Goal: Find specific page/section: Find specific page/section

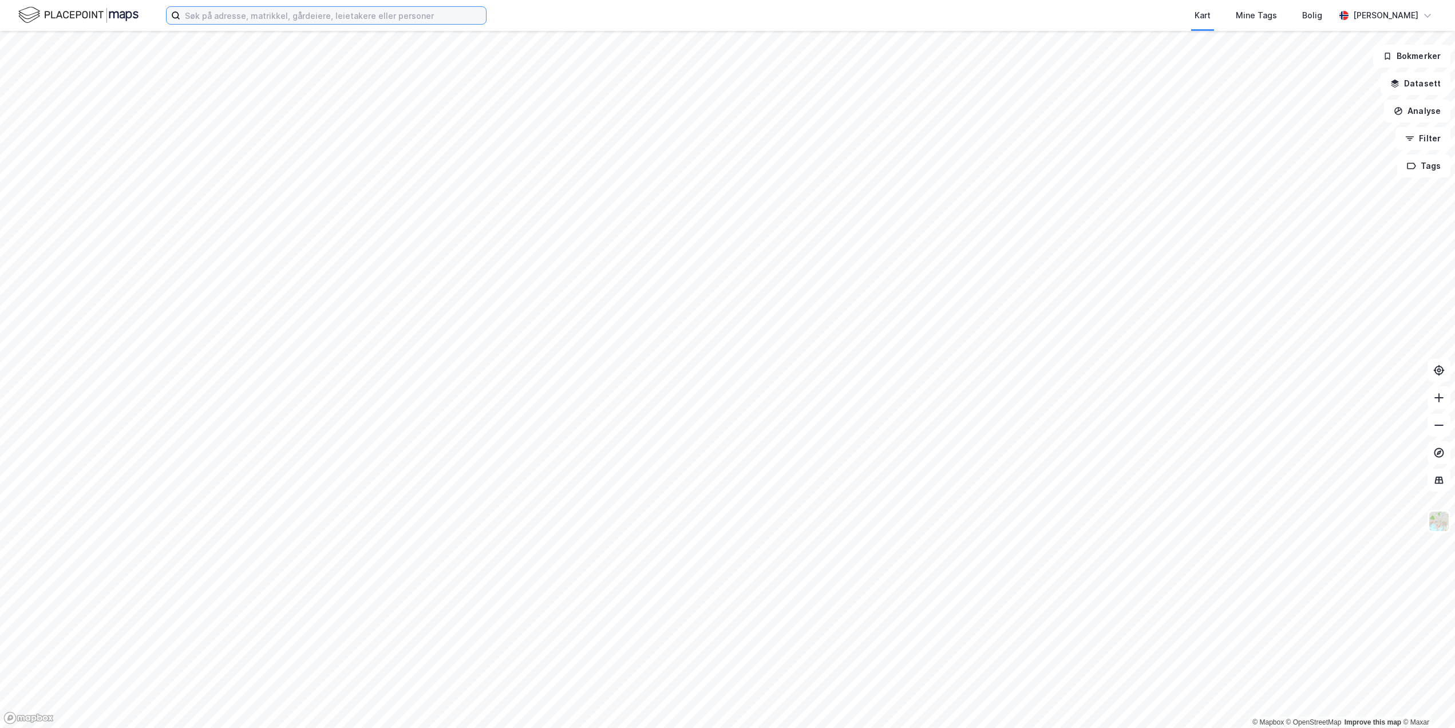
click at [248, 17] on input at bounding box center [333, 15] width 306 height 17
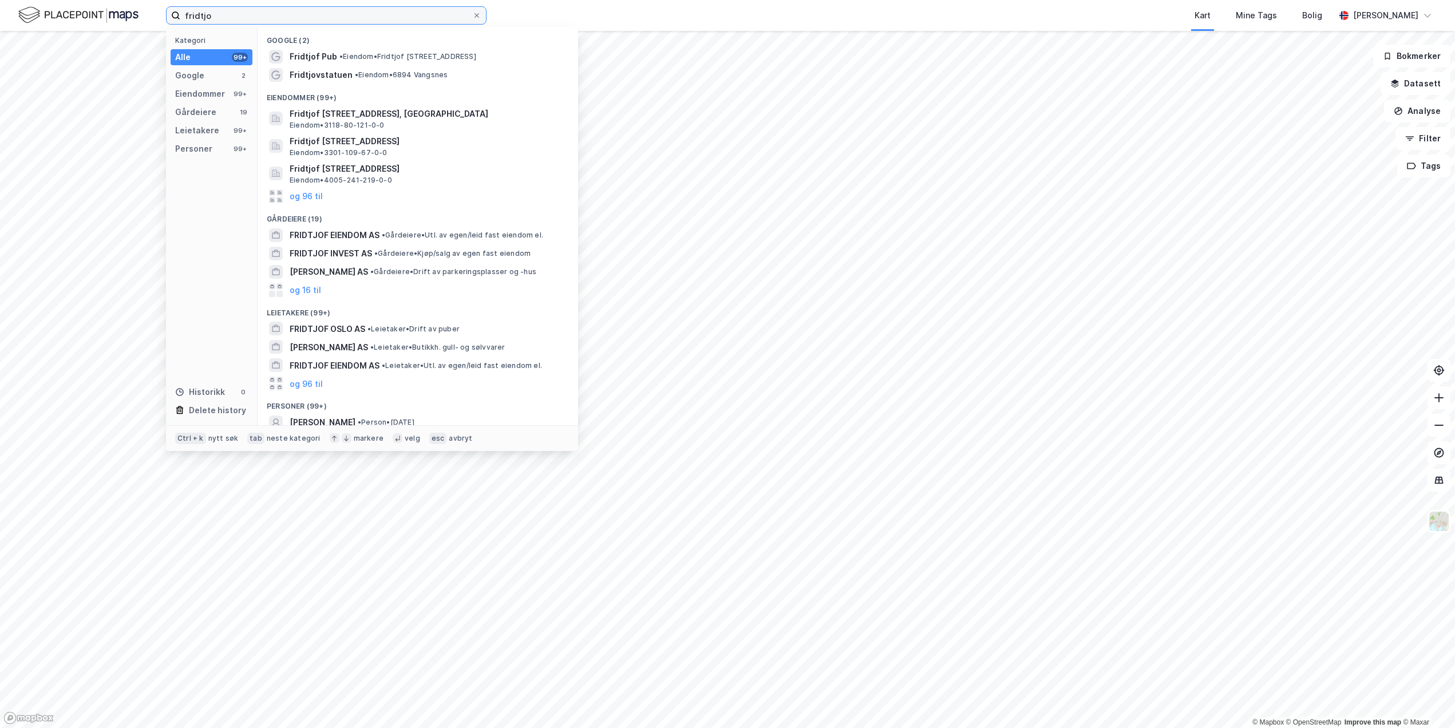
click at [198, 11] on input "fridtjo" at bounding box center [326, 15] width 292 height 17
type input "fridtjo"
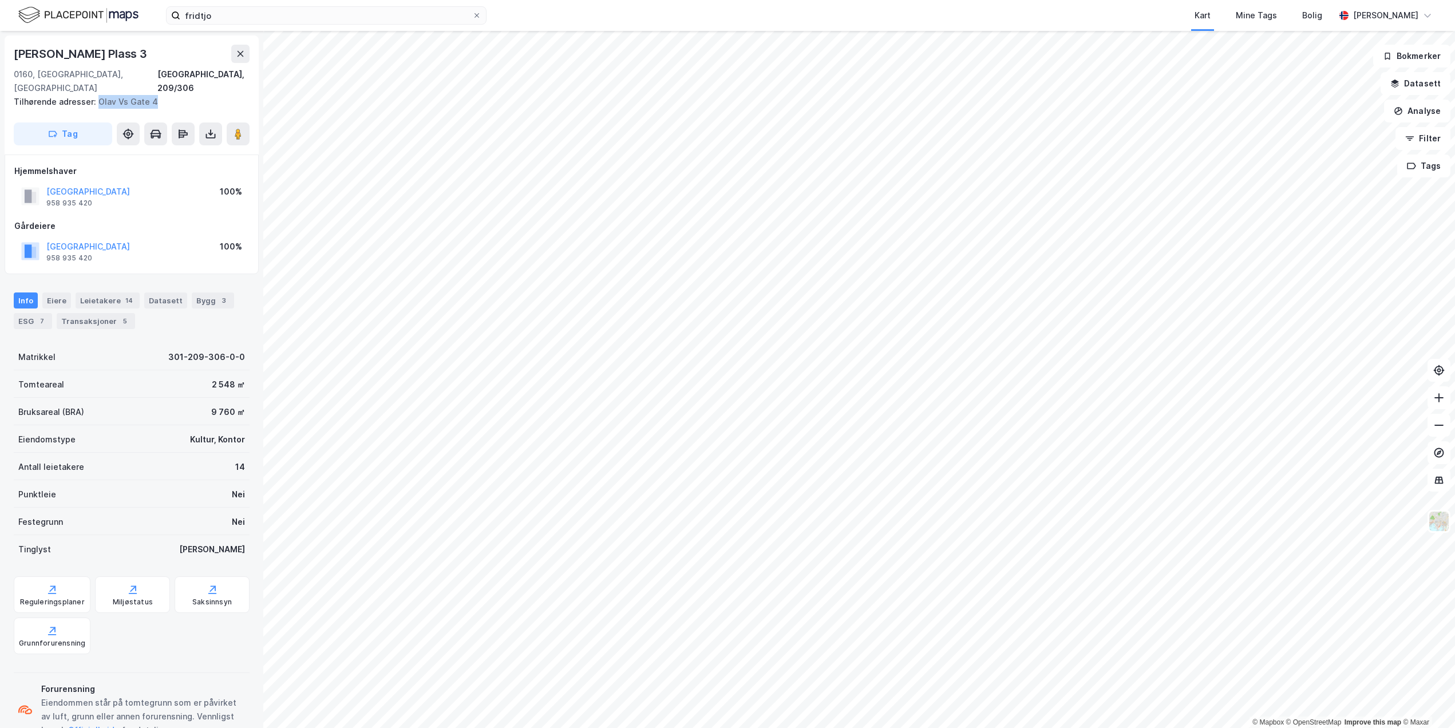
drag, startPoint x: 156, startPoint y: 91, endPoint x: 95, endPoint y: 93, distance: 61.3
click at [95, 95] on div "Tilhørende adresser: [PERSON_NAME][STREET_ADDRESS]" at bounding box center [127, 102] width 227 height 14
copy div "Olav Vs Gate 4"
